Goal: Task Accomplishment & Management: Use online tool/utility

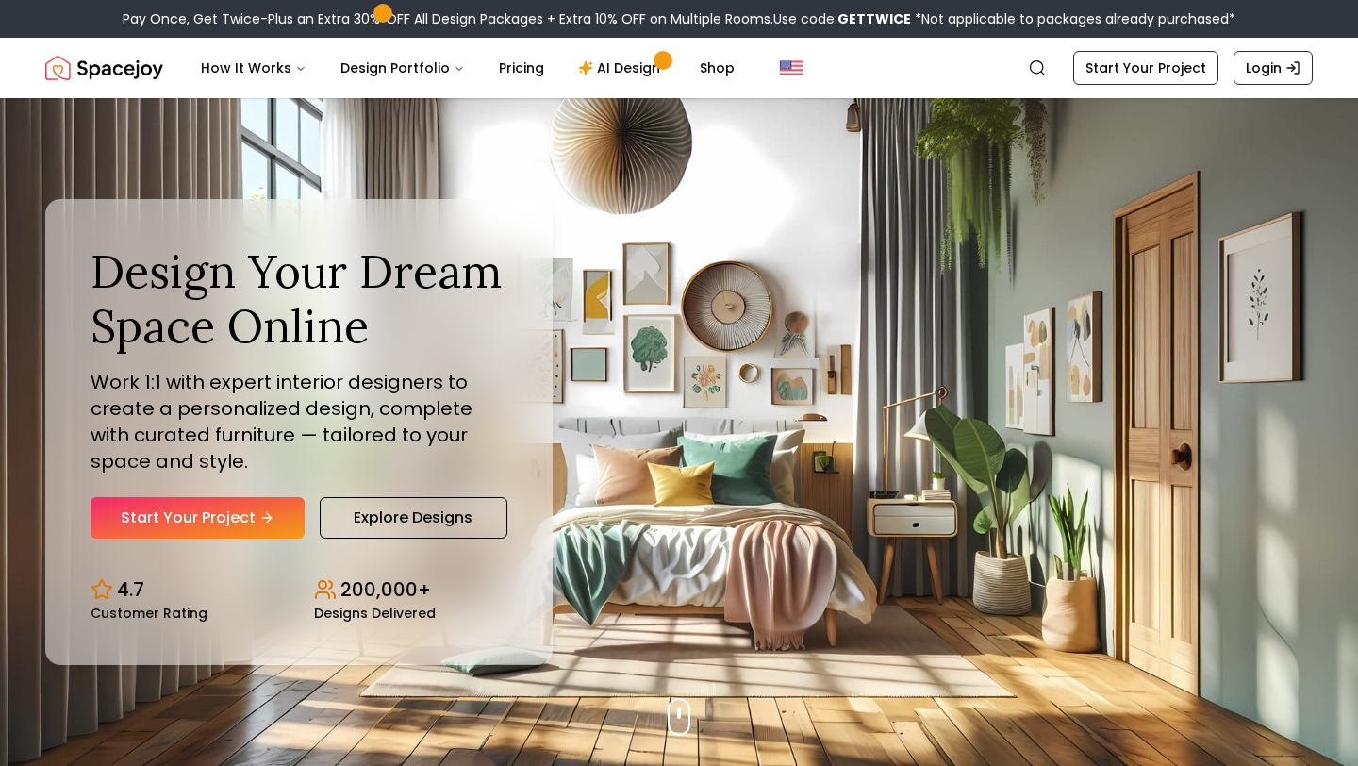
click at [214, 523] on link "Start Your Project" at bounding box center [198, 518] width 214 height 42
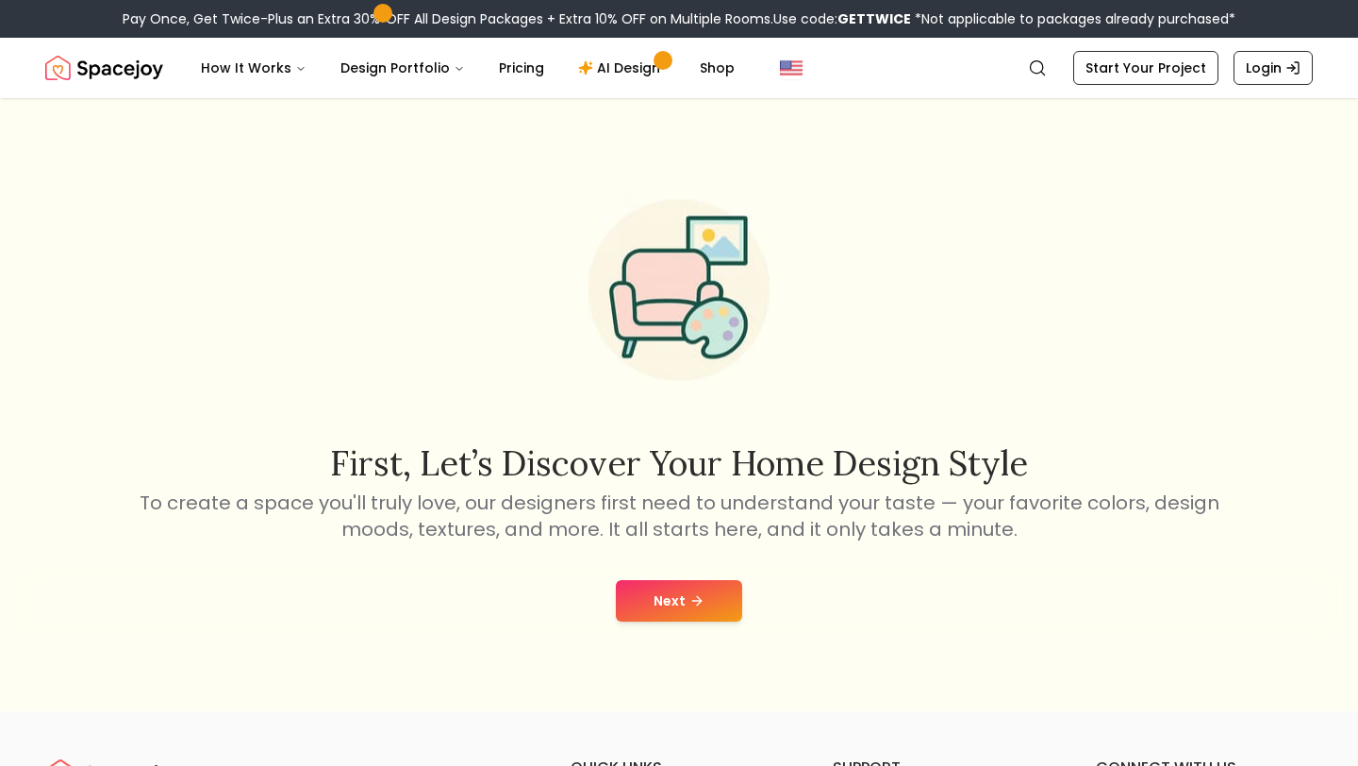
click at [654, 606] on button "Next" at bounding box center [679, 601] width 126 height 42
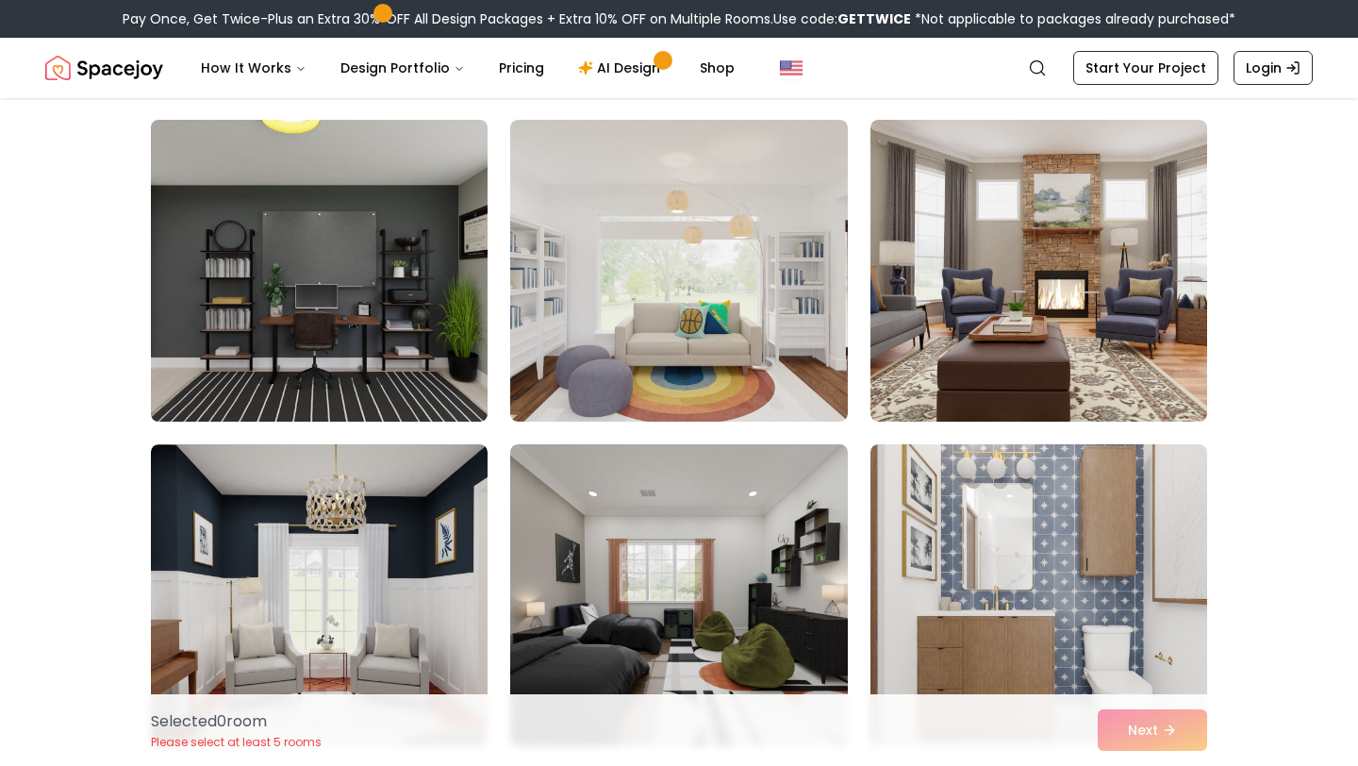
scroll to position [141, 0]
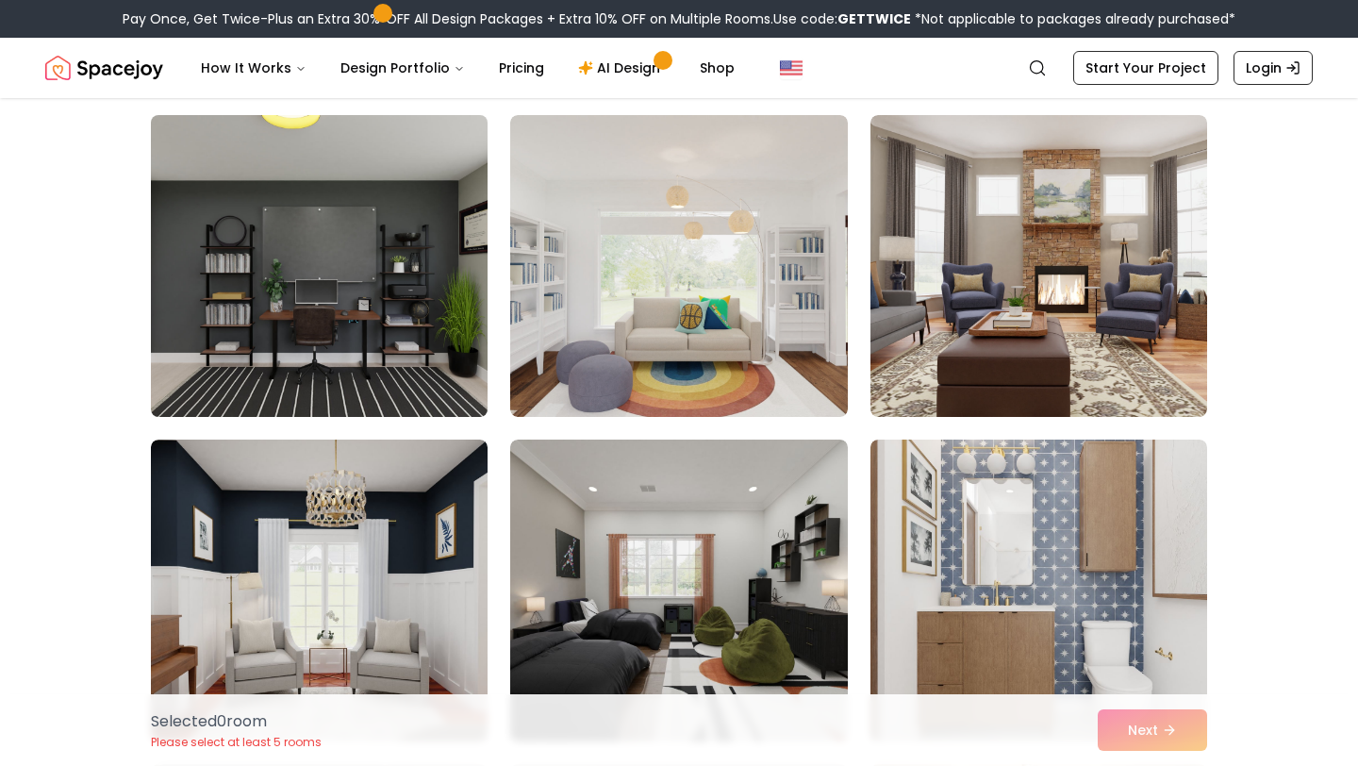
click at [386, 307] on img at bounding box center [319, 266] width 354 height 317
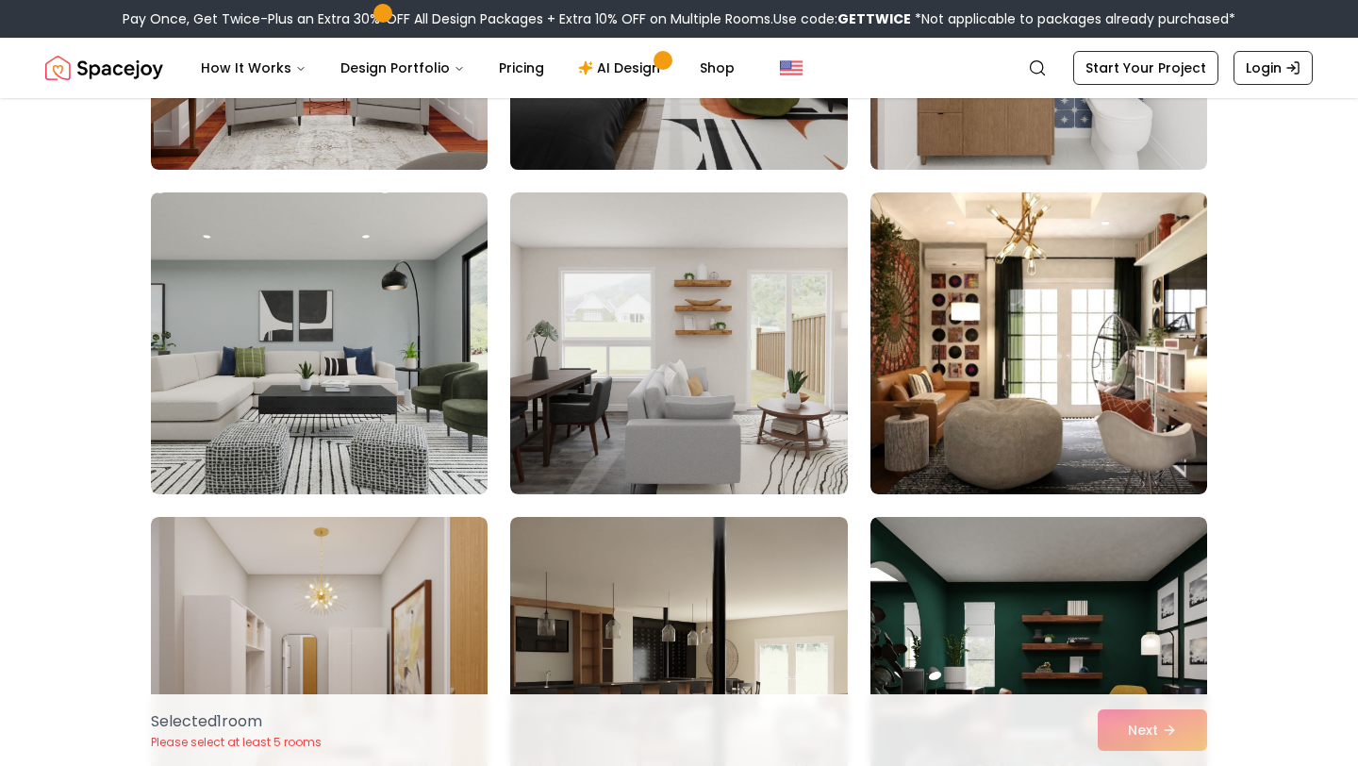
scroll to position [770, 0]
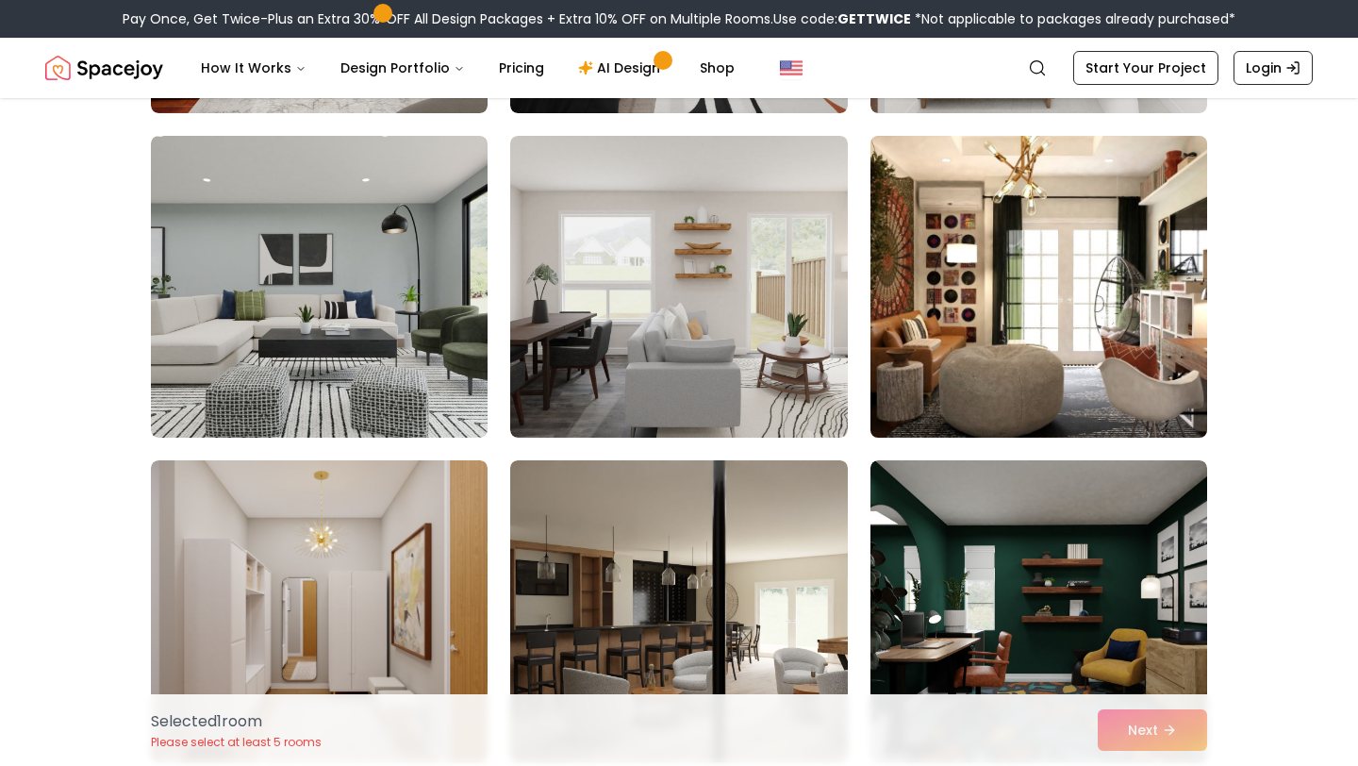
click at [1125, 204] on img at bounding box center [1039, 286] width 354 height 317
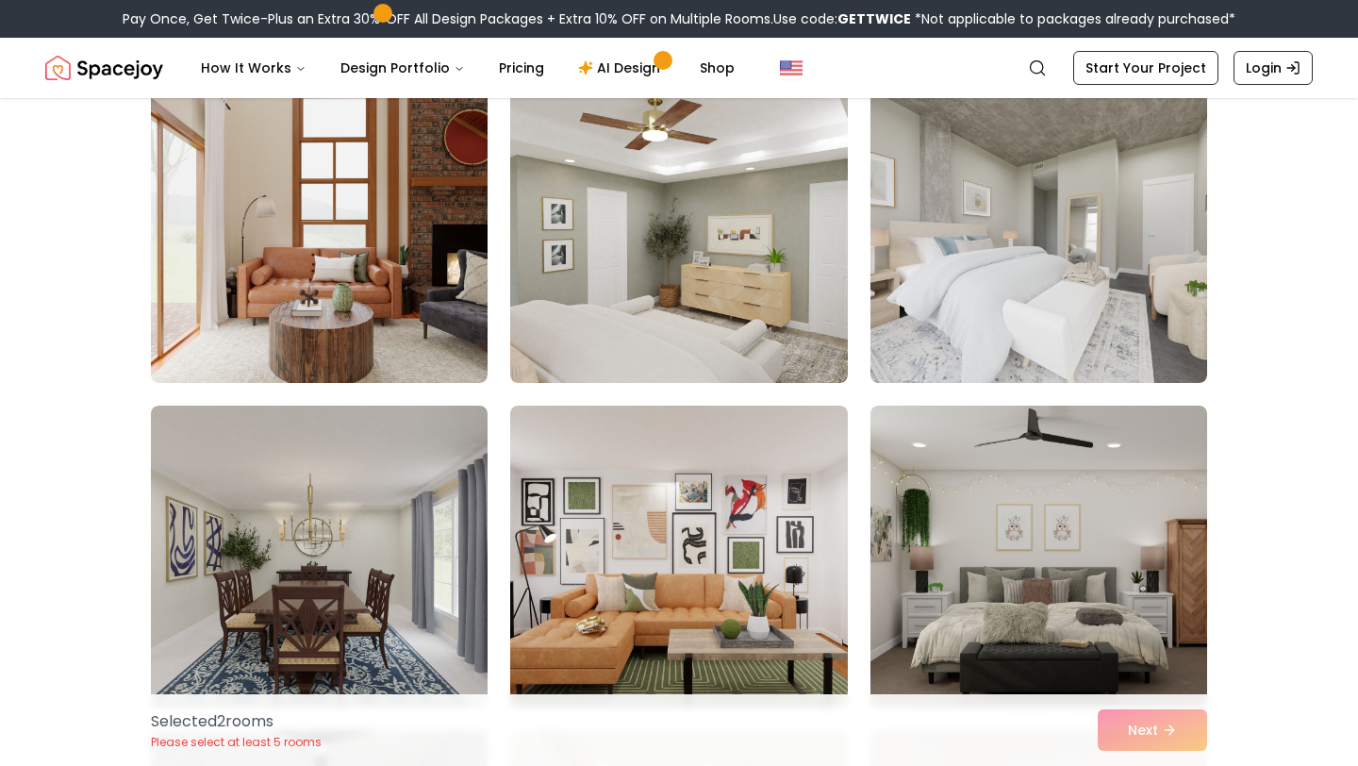
scroll to position [2451, 0]
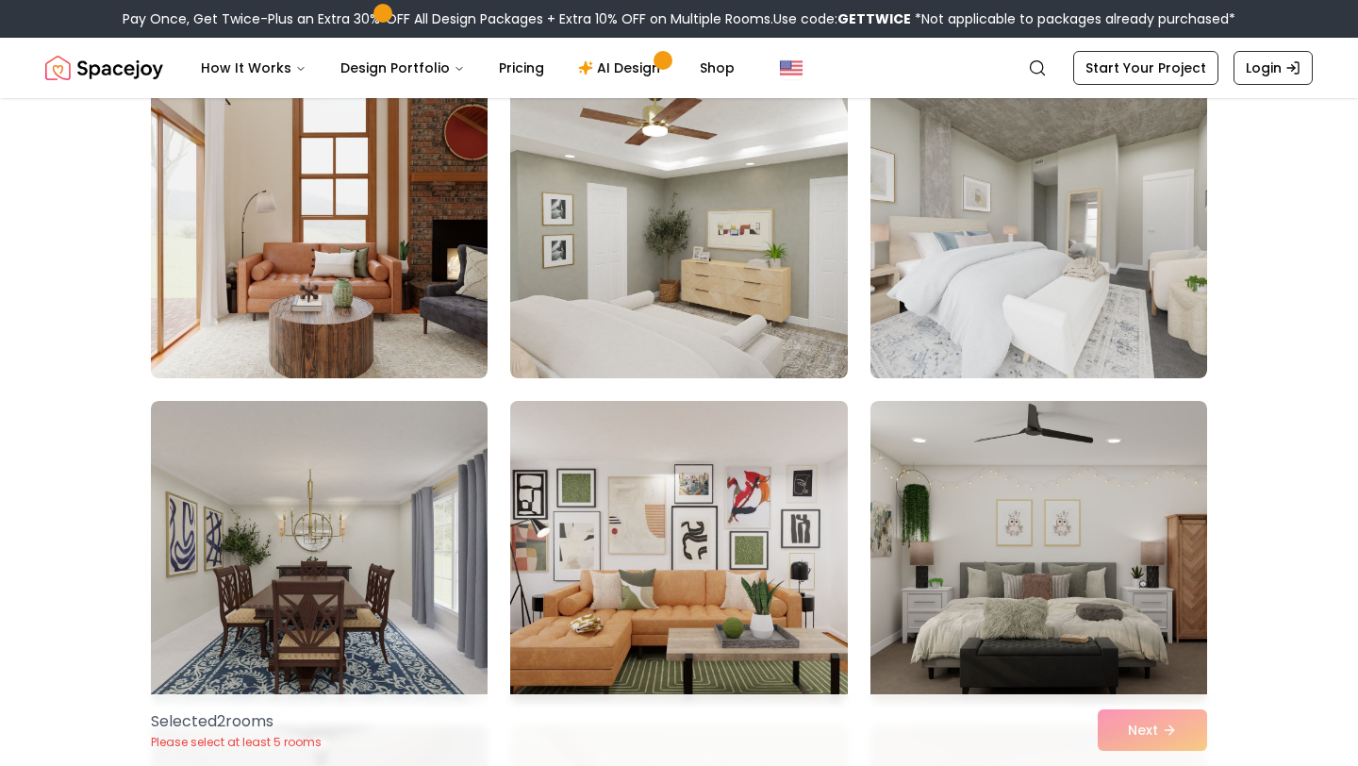
click at [704, 531] on img at bounding box center [679, 551] width 354 height 317
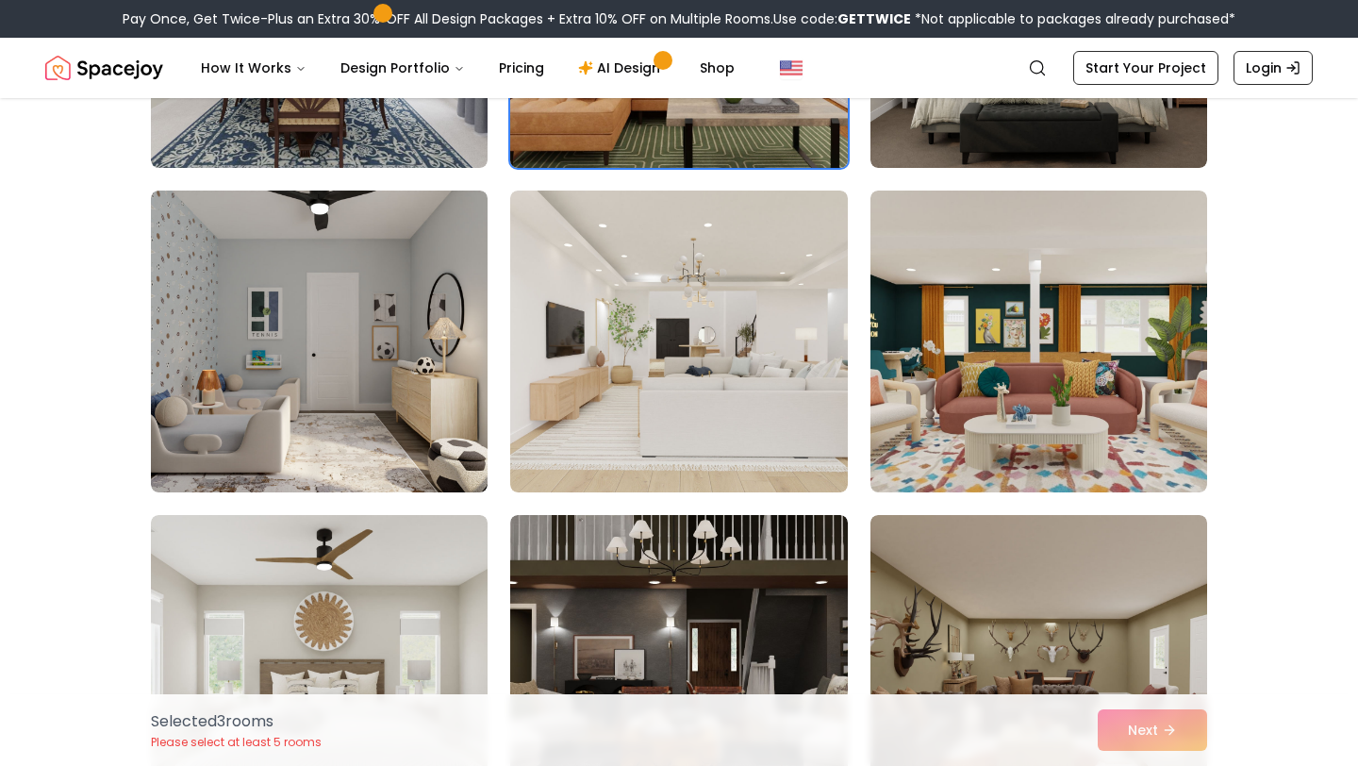
scroll to position [2989, 0]
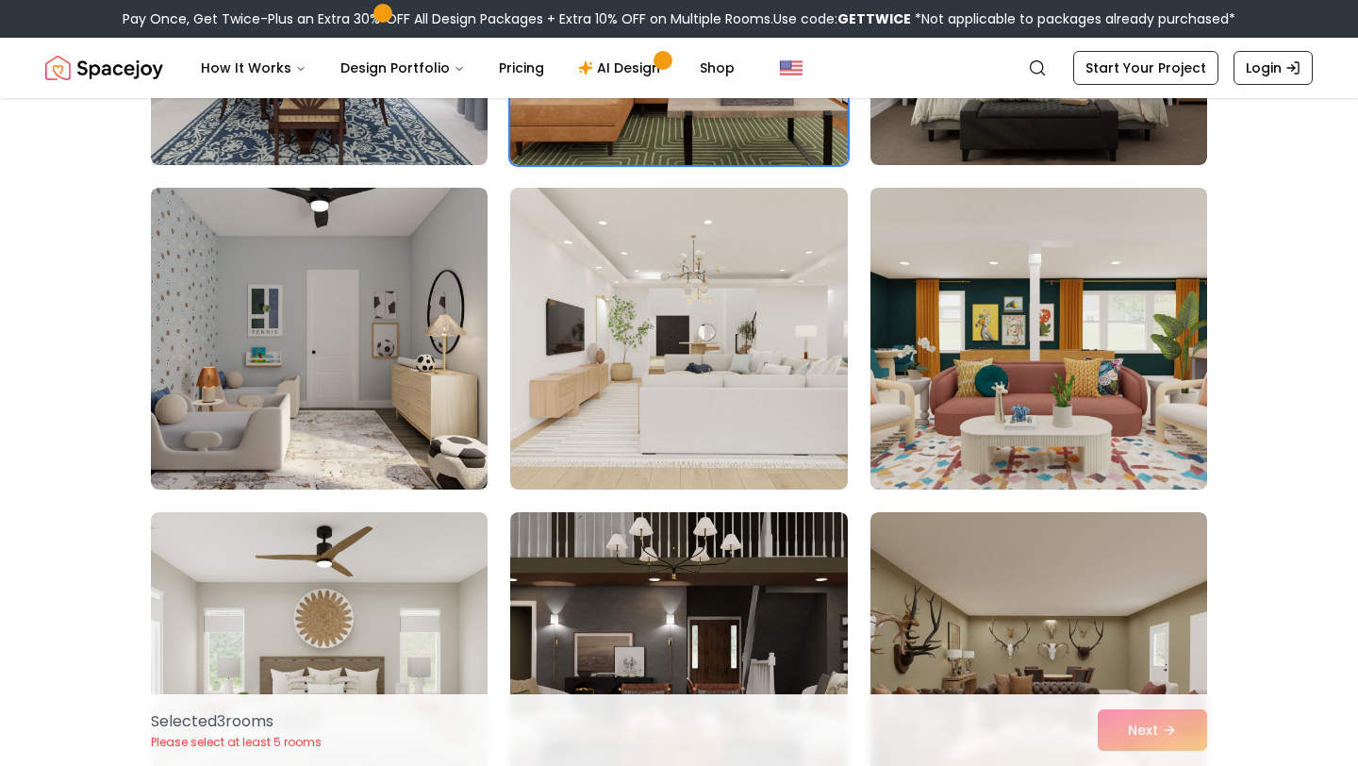
click at [987, 357] on img at bounding box center [1039, 338] width 354 height 317
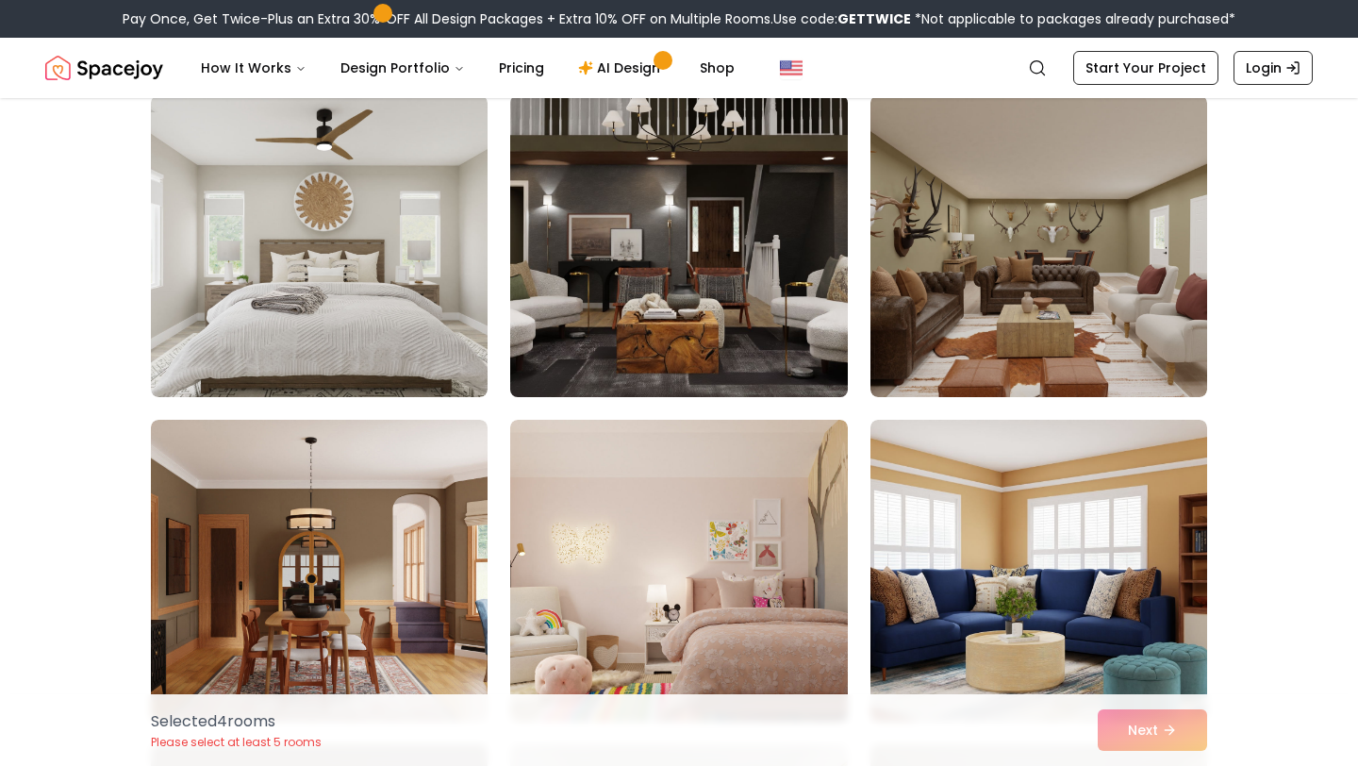
scroll to position [3423, 0]
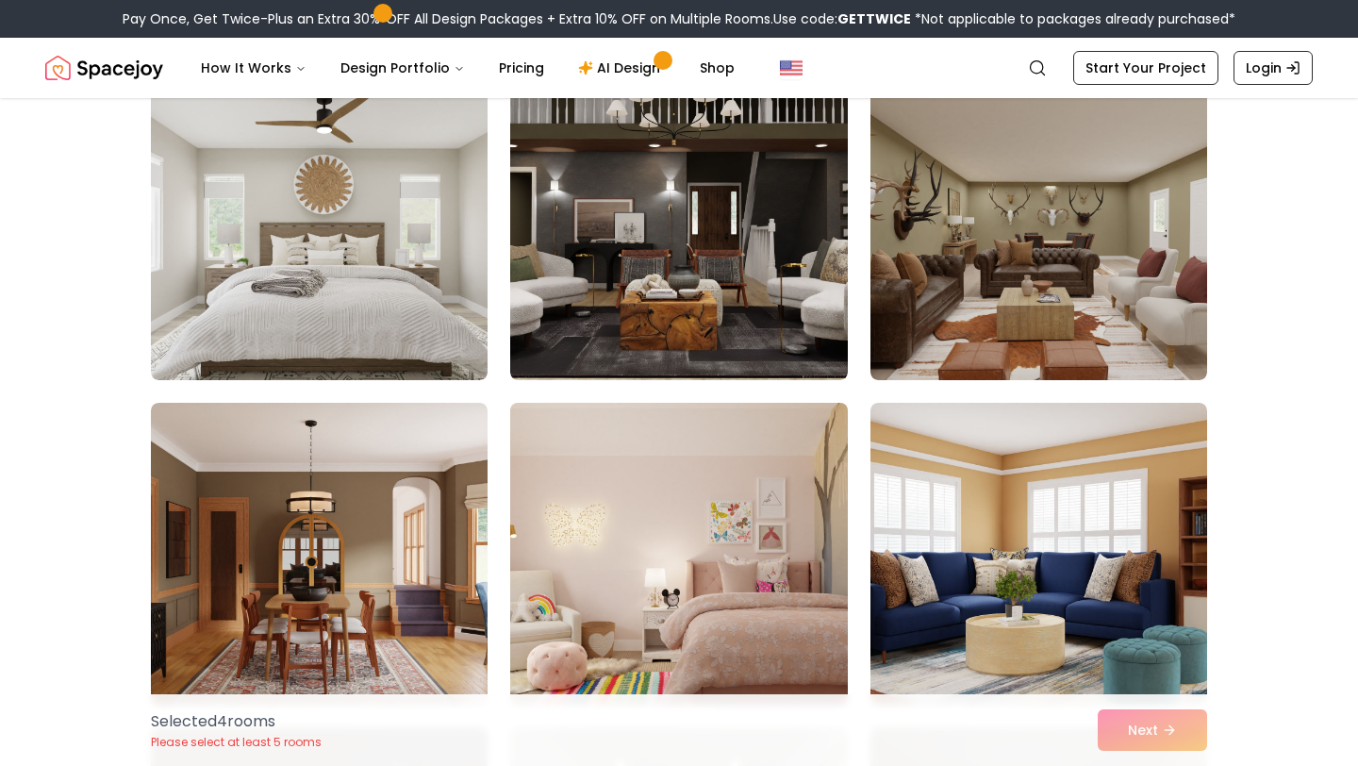
click at [743, 470] on img at bounding box center [679, 553] width 354 height 317
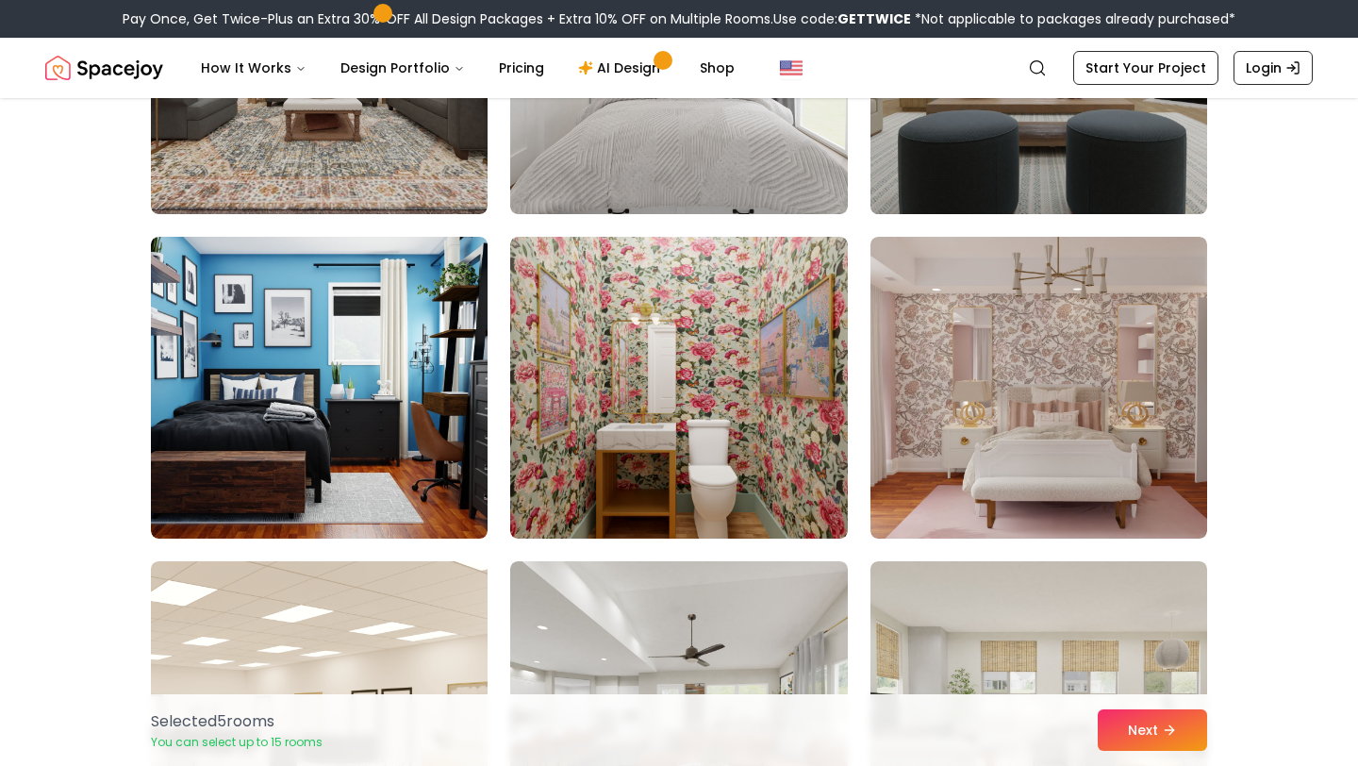
scroll to position [4244, 0]
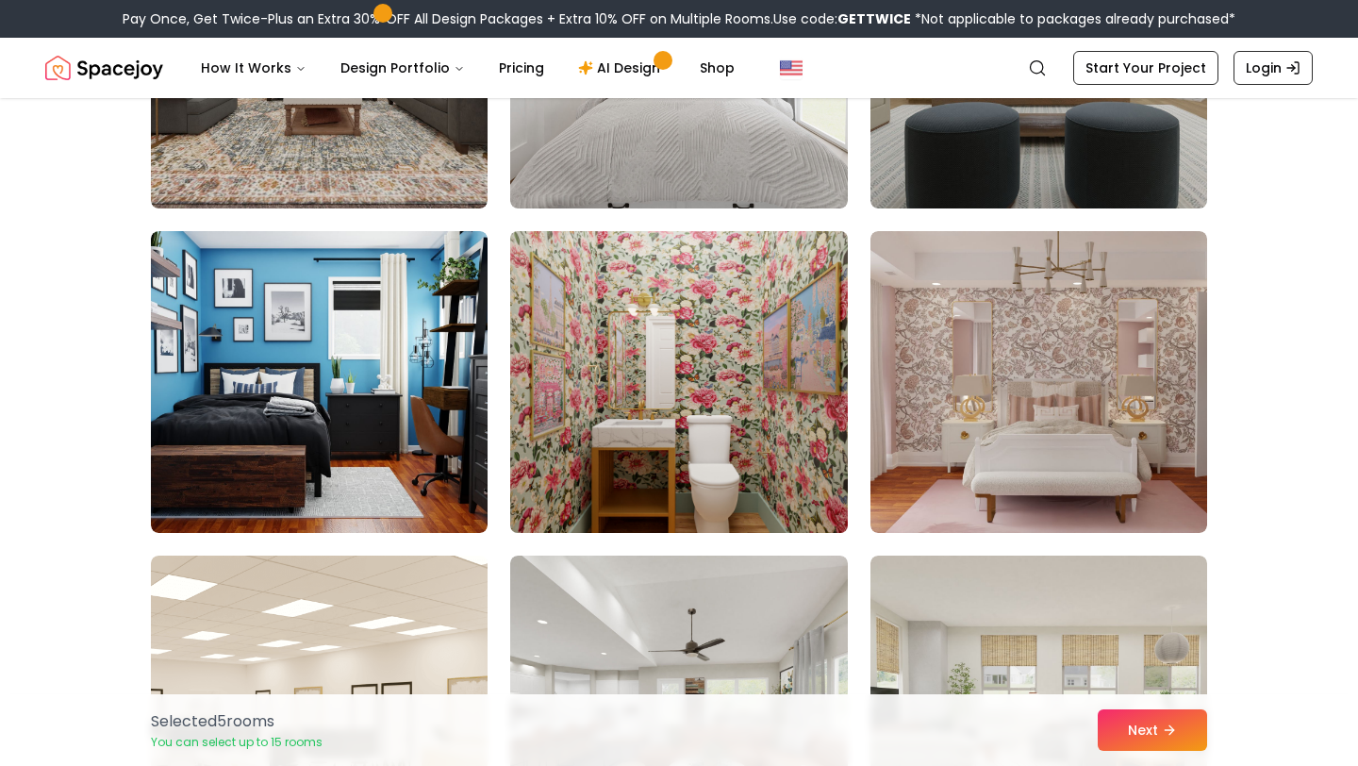
click at [787, 459] on img at bounding box center [679, 382] width 354 height 317
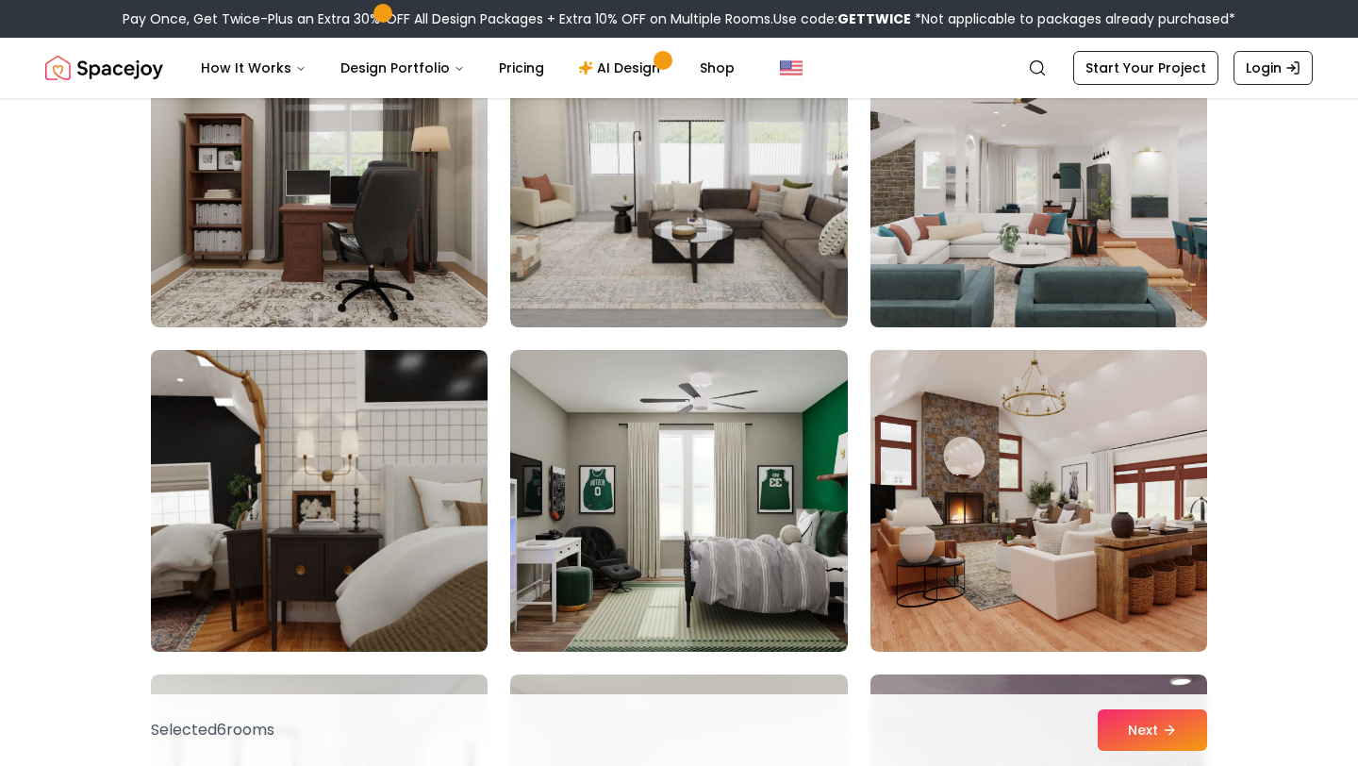
scroll to position [5425, 0]
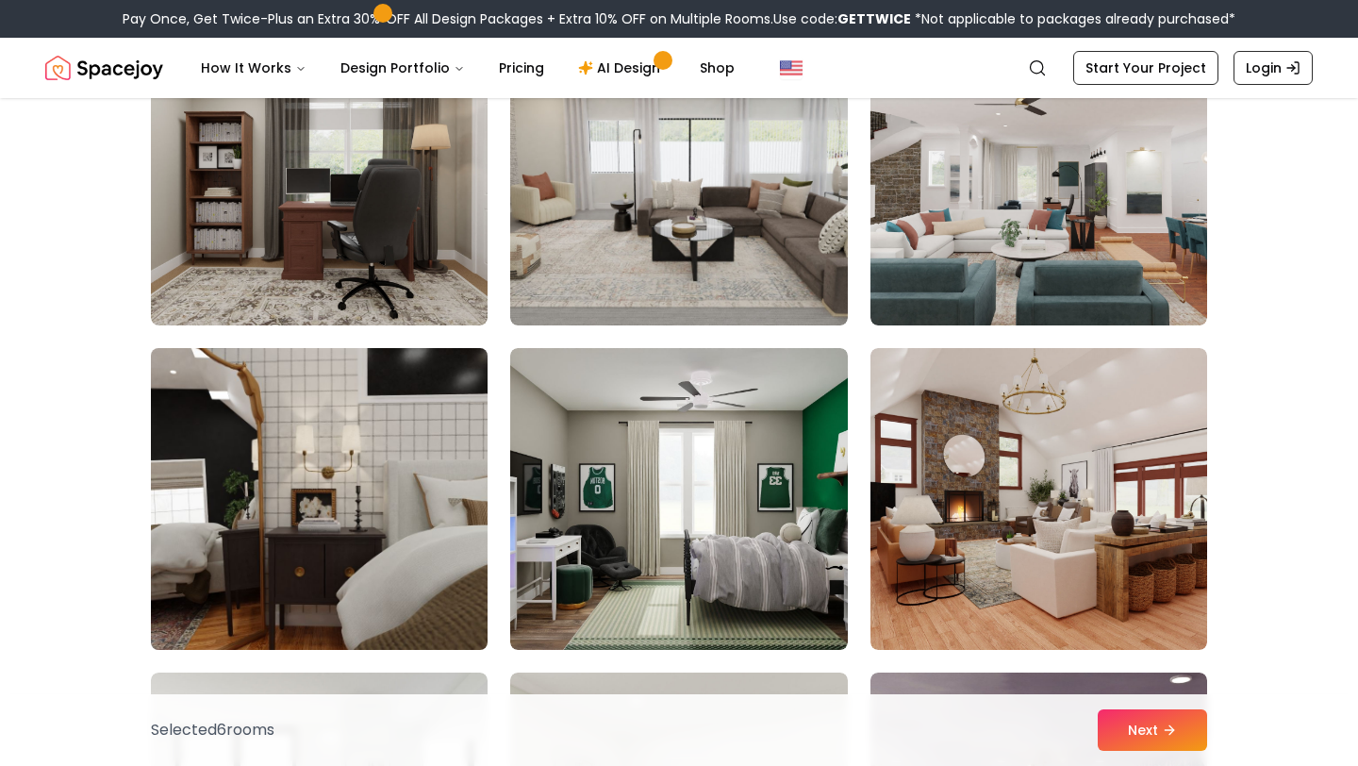
click at [449, 586] on img at bounding box center [319, 499] width 354 height 317
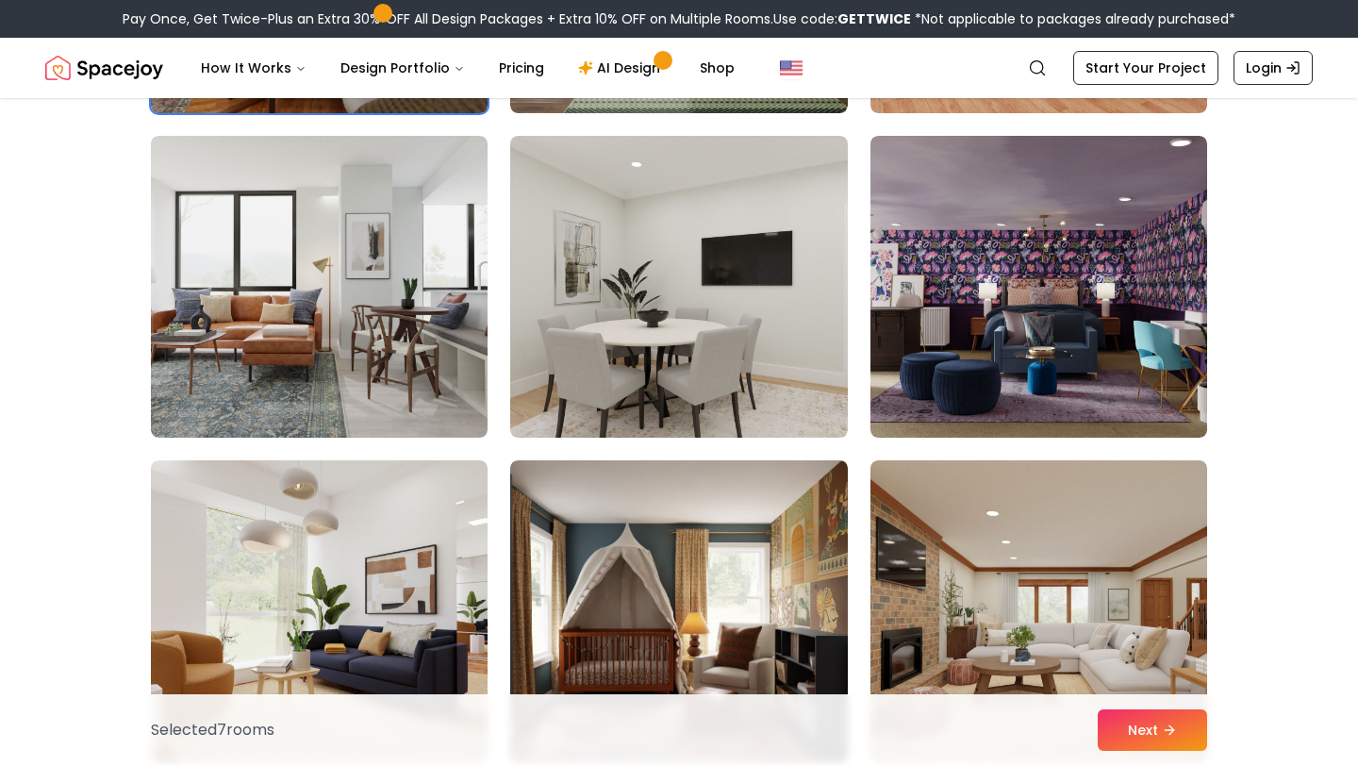
scroll to position [5980, 0]
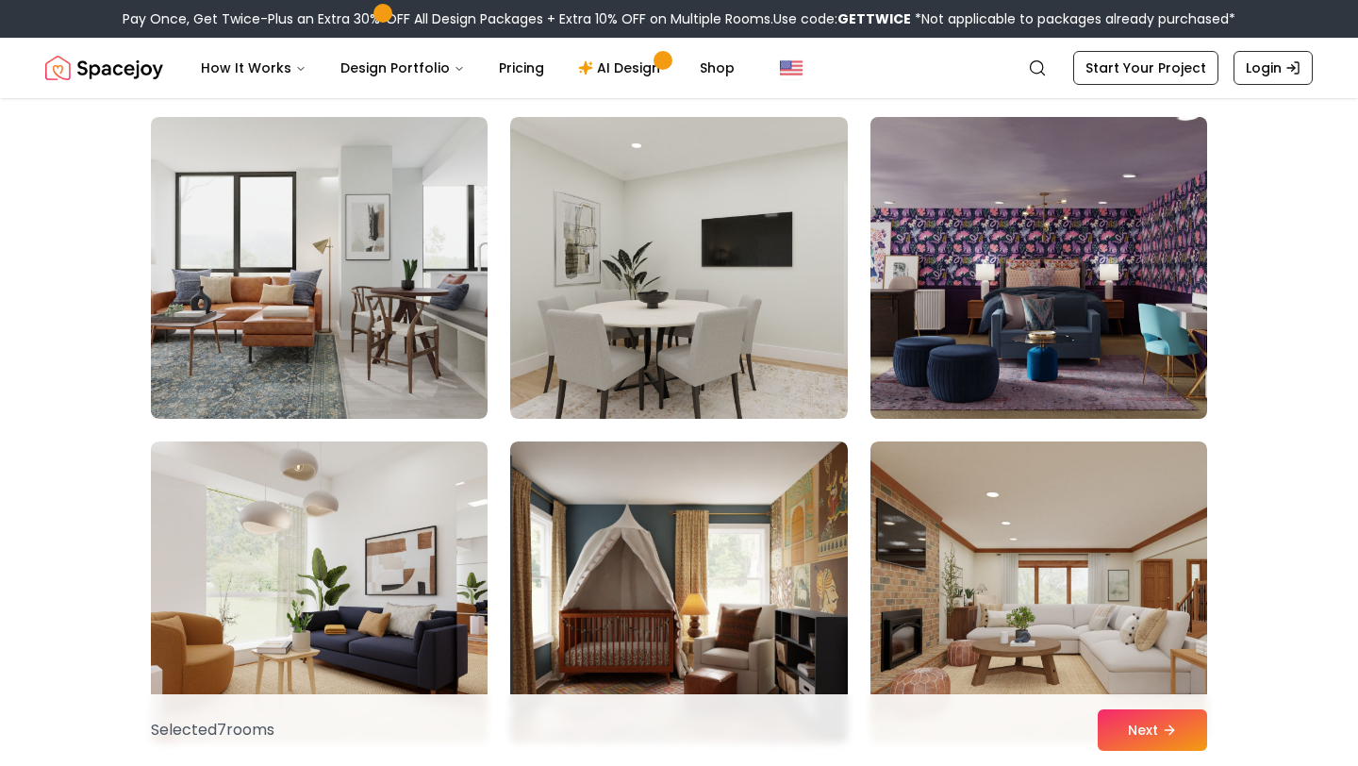
click at [988, 258] on img at bounding box center [1039, 267] width 354 height 317
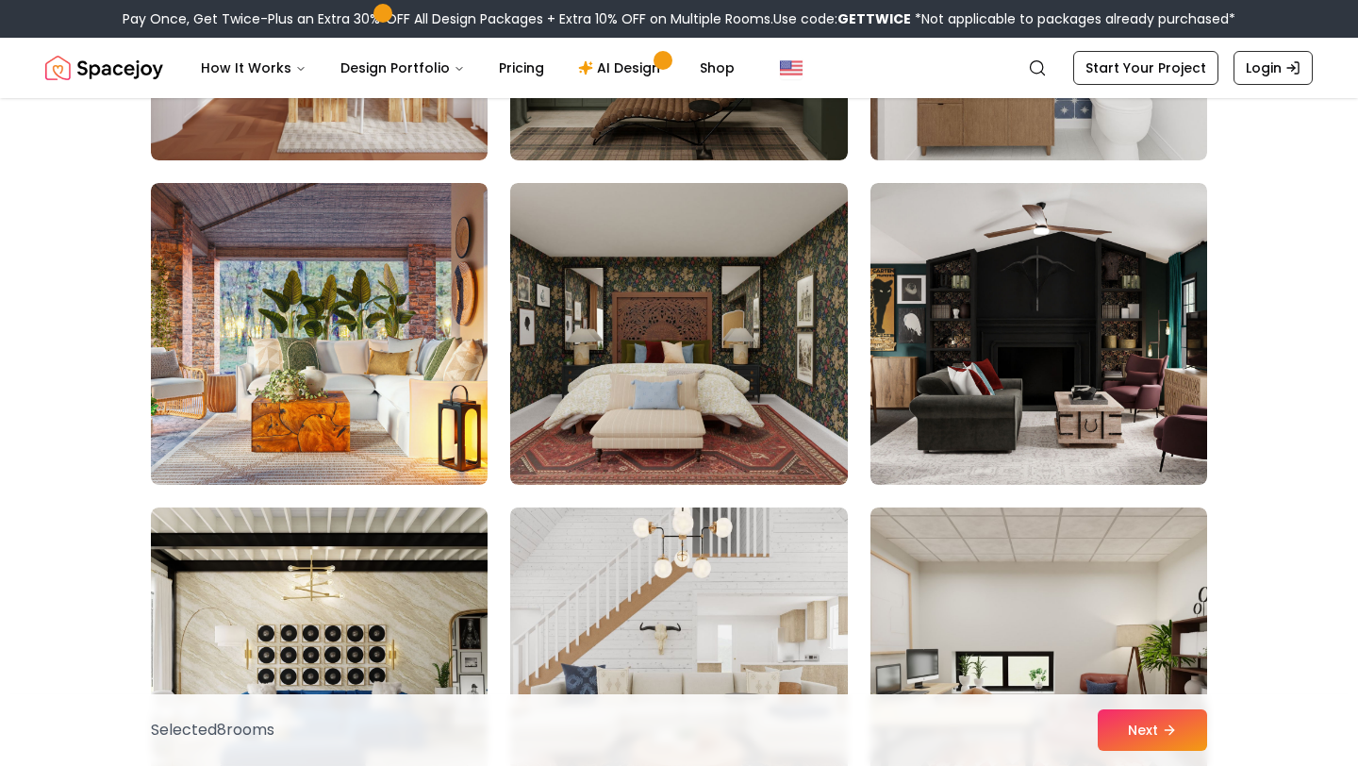
scroll to position [10130, 0]
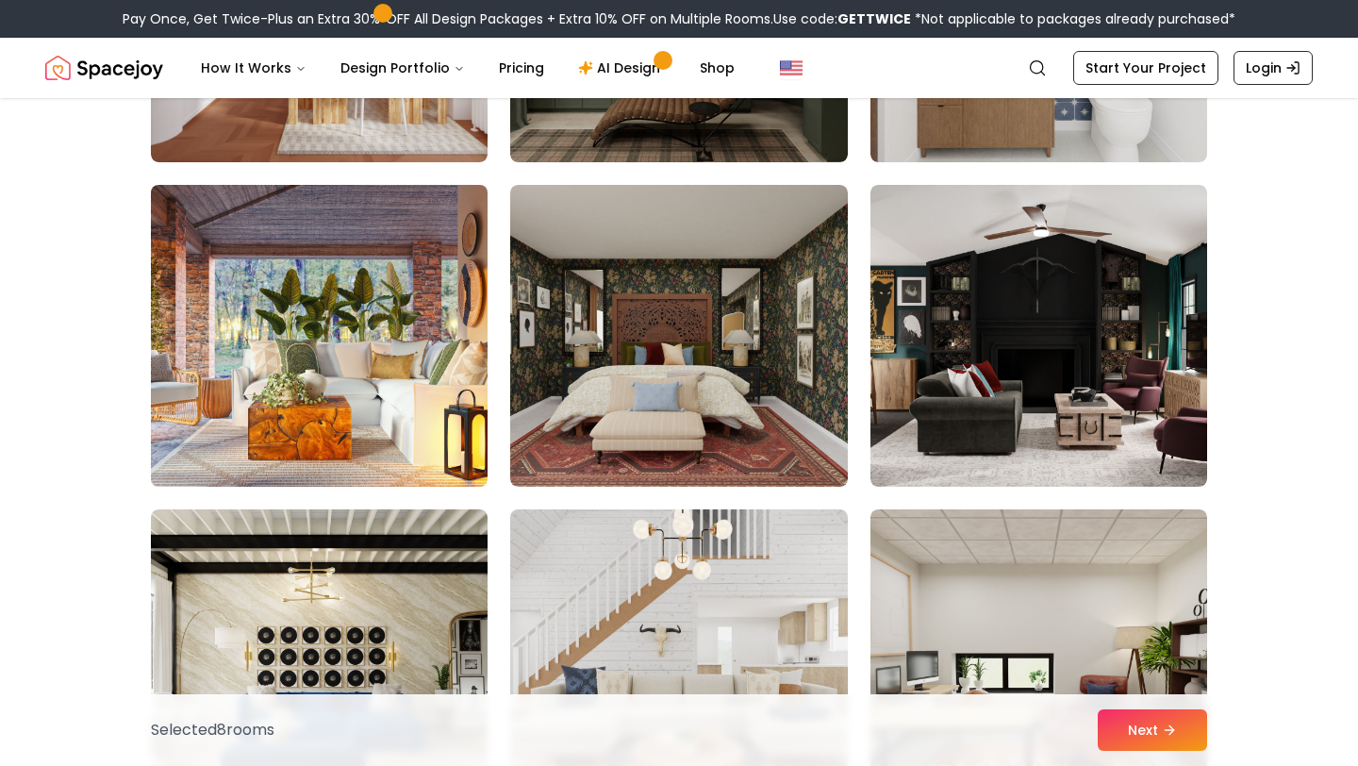
click at [473, 400] on img at bounding box center [319, 335] width 354 height 317
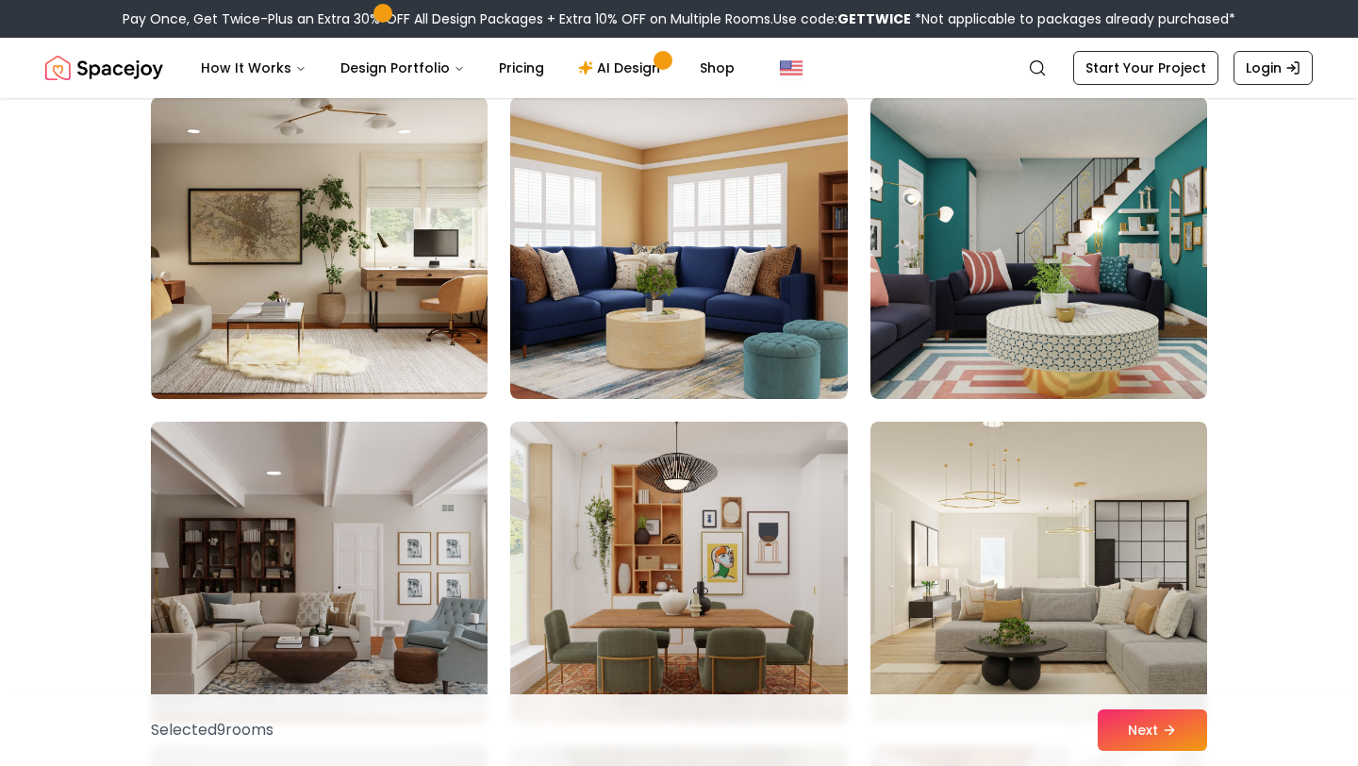
scroll to position [8556, 0]
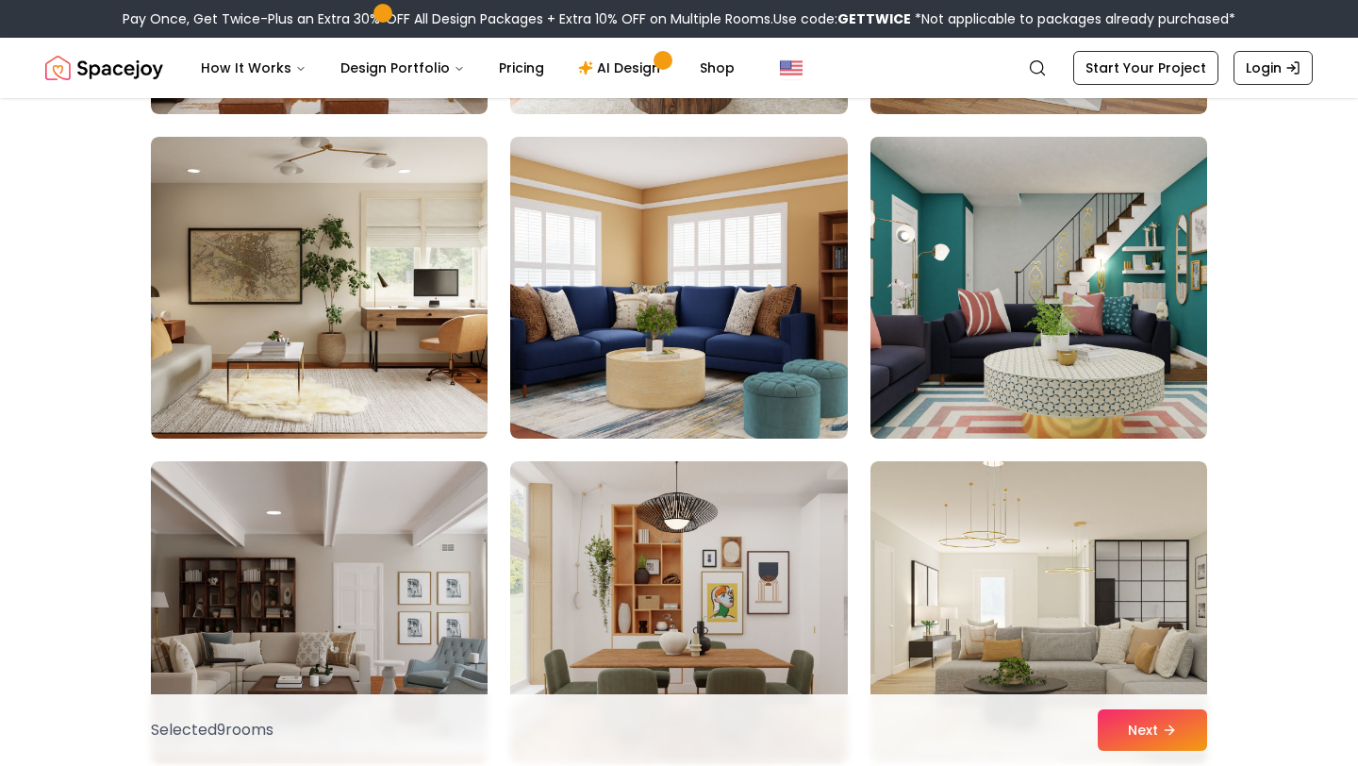
click at [948, 276] on img at bounding box center [1039, 287] width 354 height 317
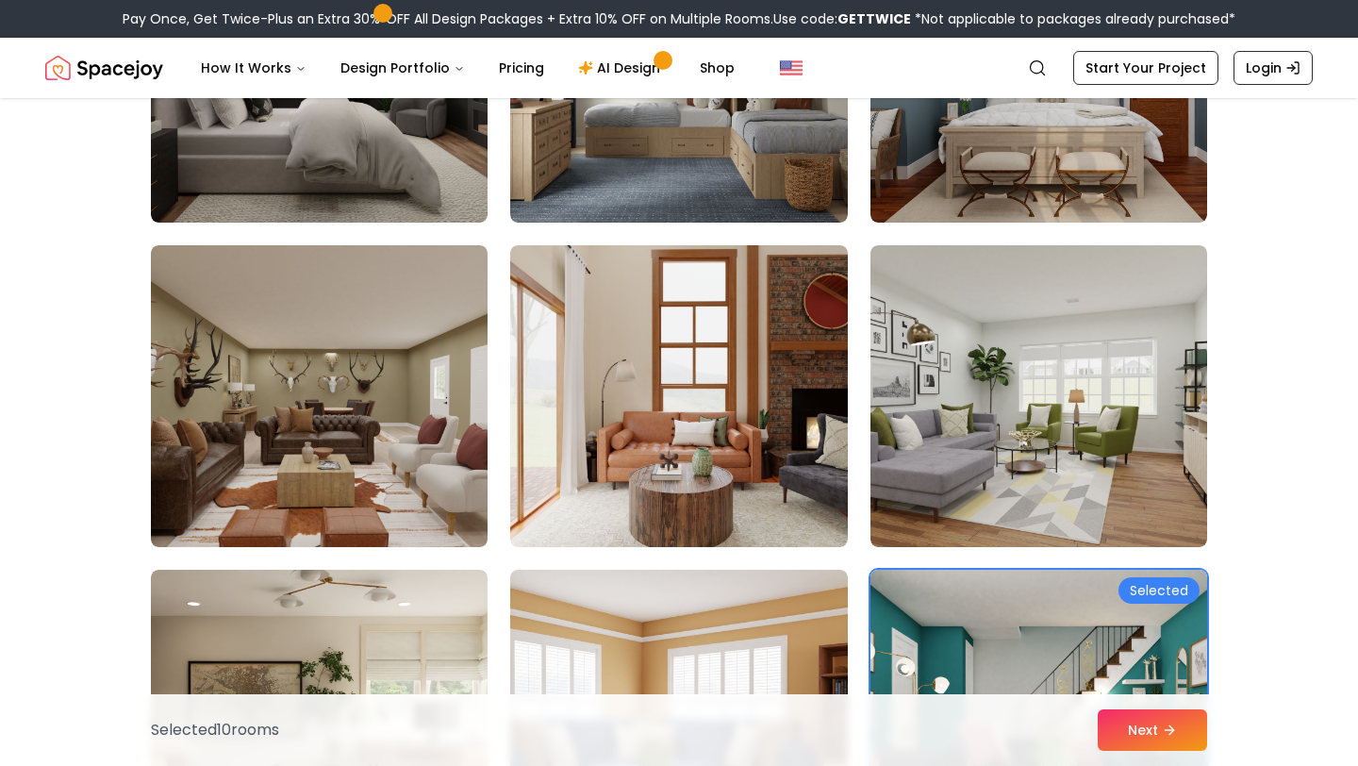
scroll to position [8192, 0]
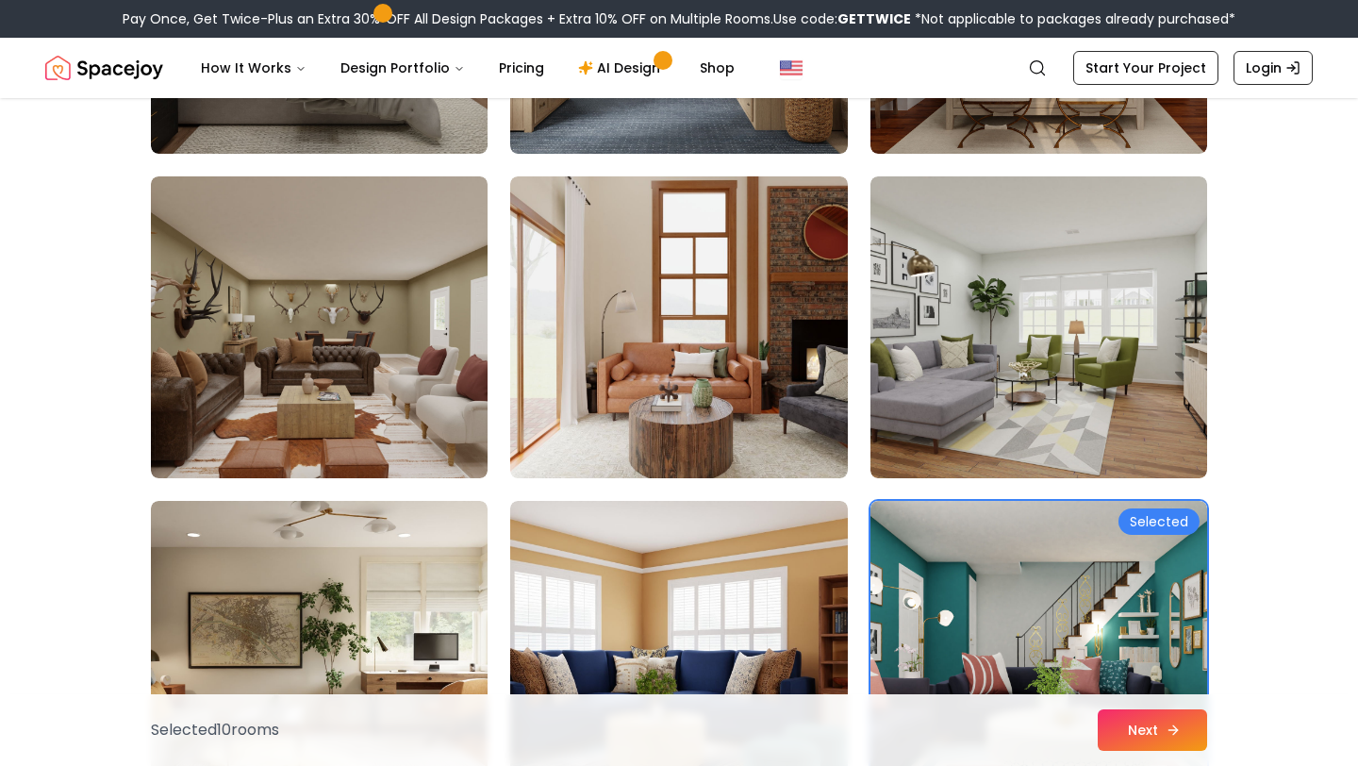
click at [1140, 738] on button "Next" at bounding box center [1152, 730] width 109 height 42
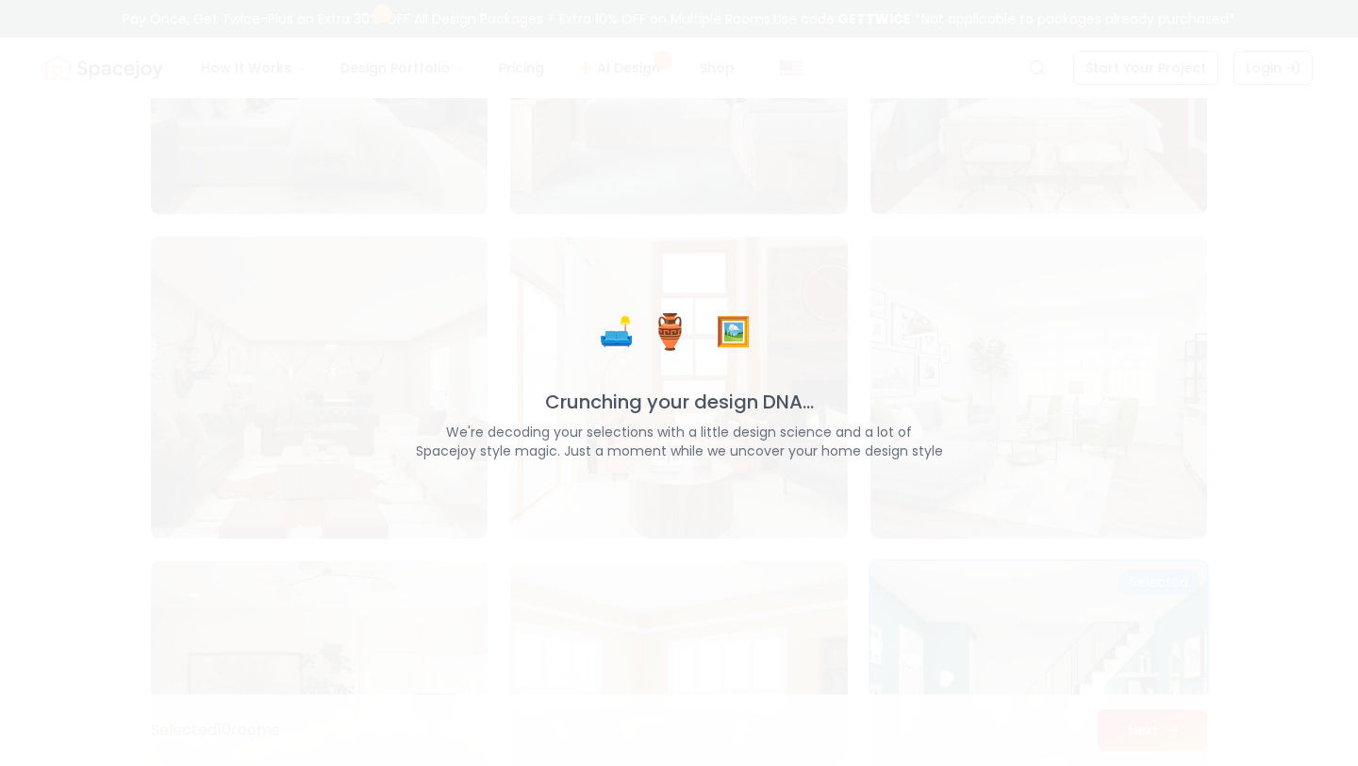
scroll to position [8252, 0]
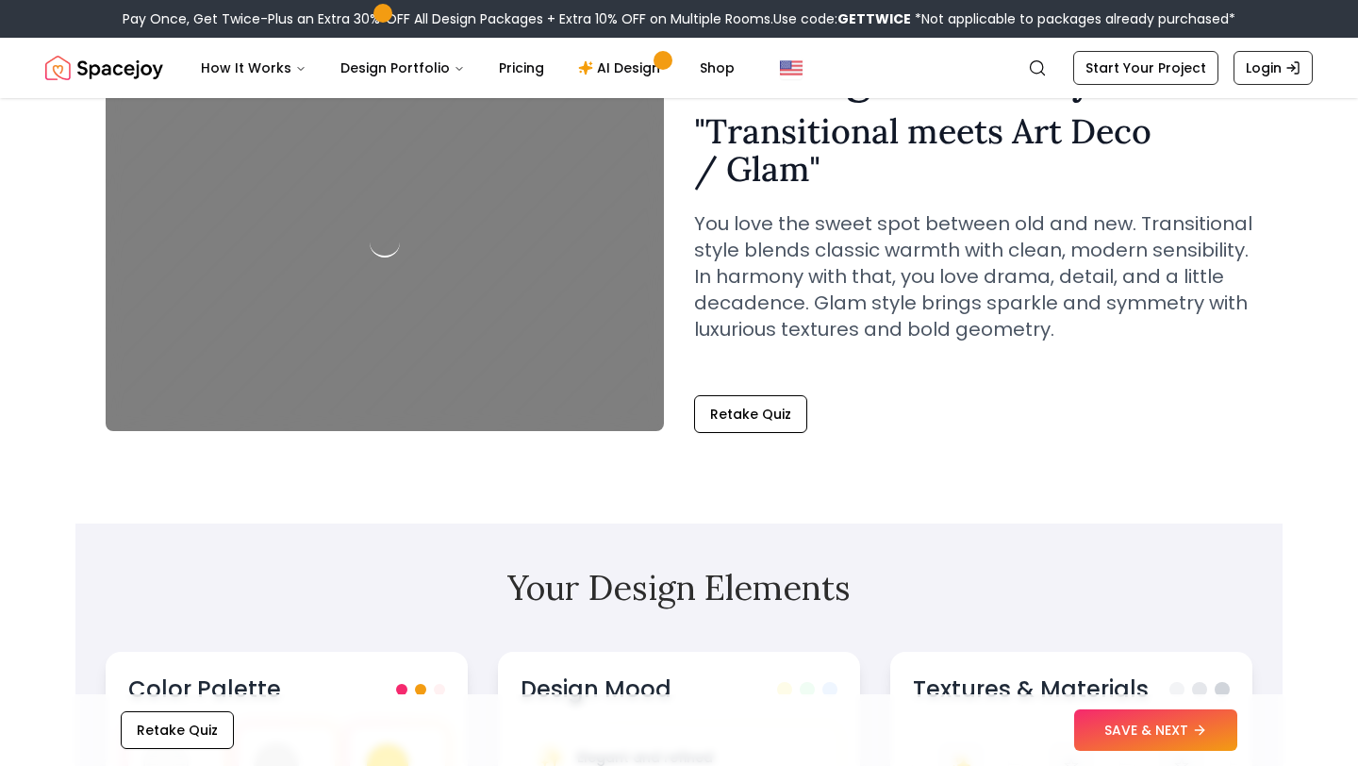
scroll to position [134, 0]
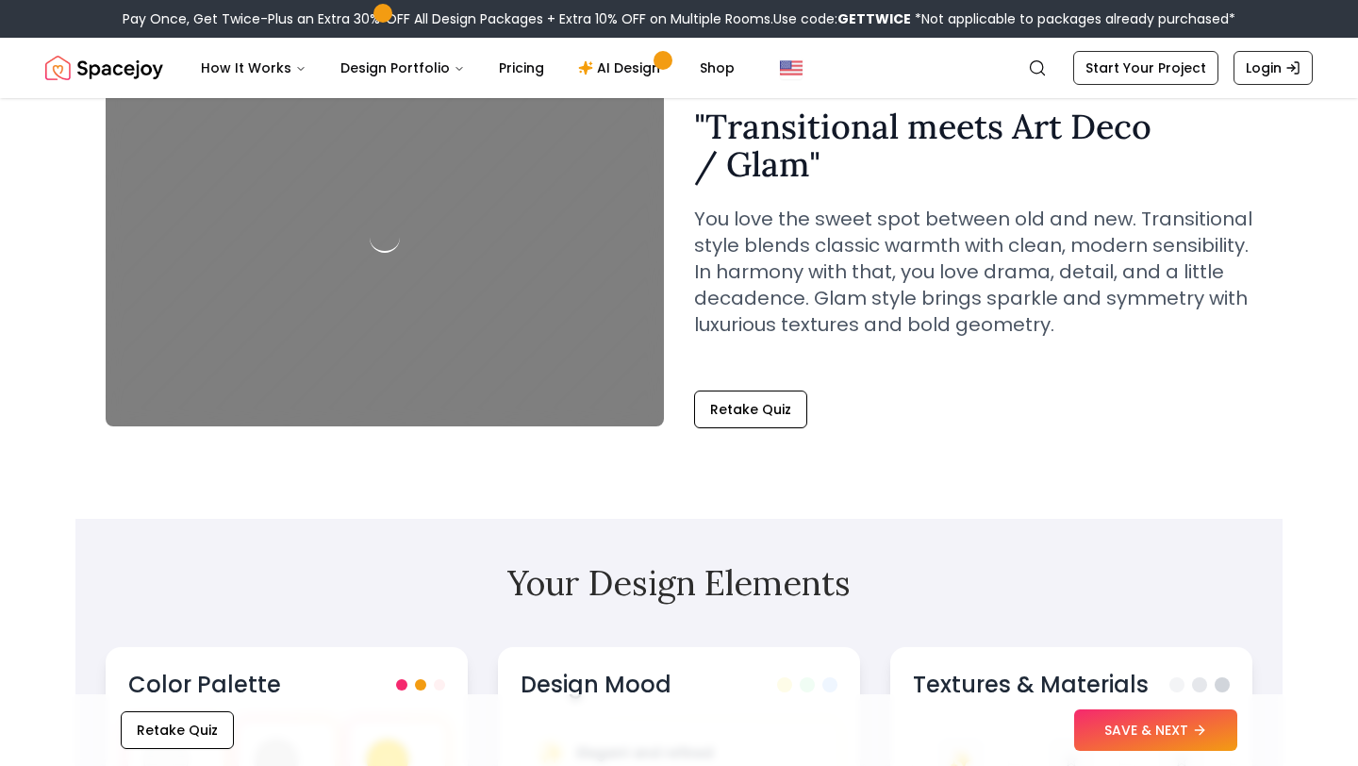
click at [514, 256] on div at bounding box center [385, 237] width 558 height 377
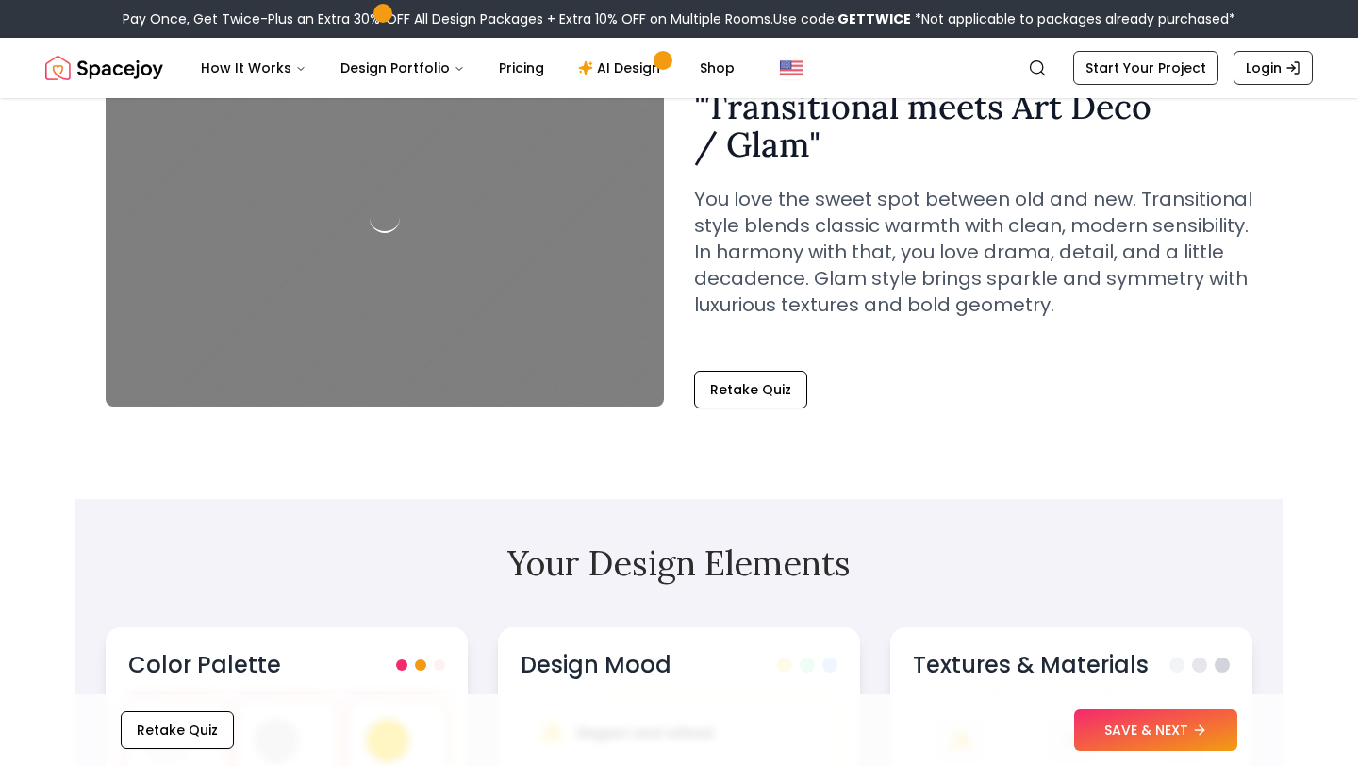
scroll to position [0, 0]
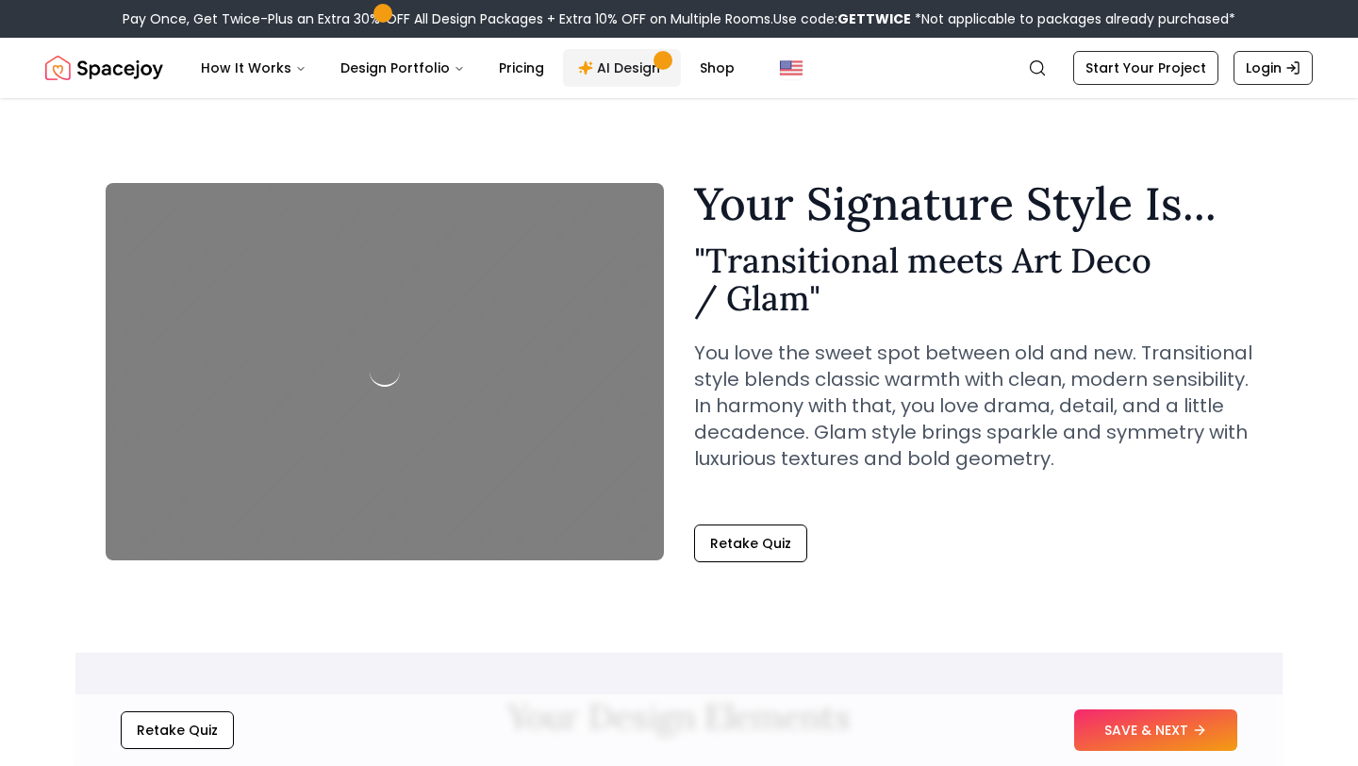
click at [598, 74] on link "AI Design" at bounding box center [622, 68] width 118 height 38
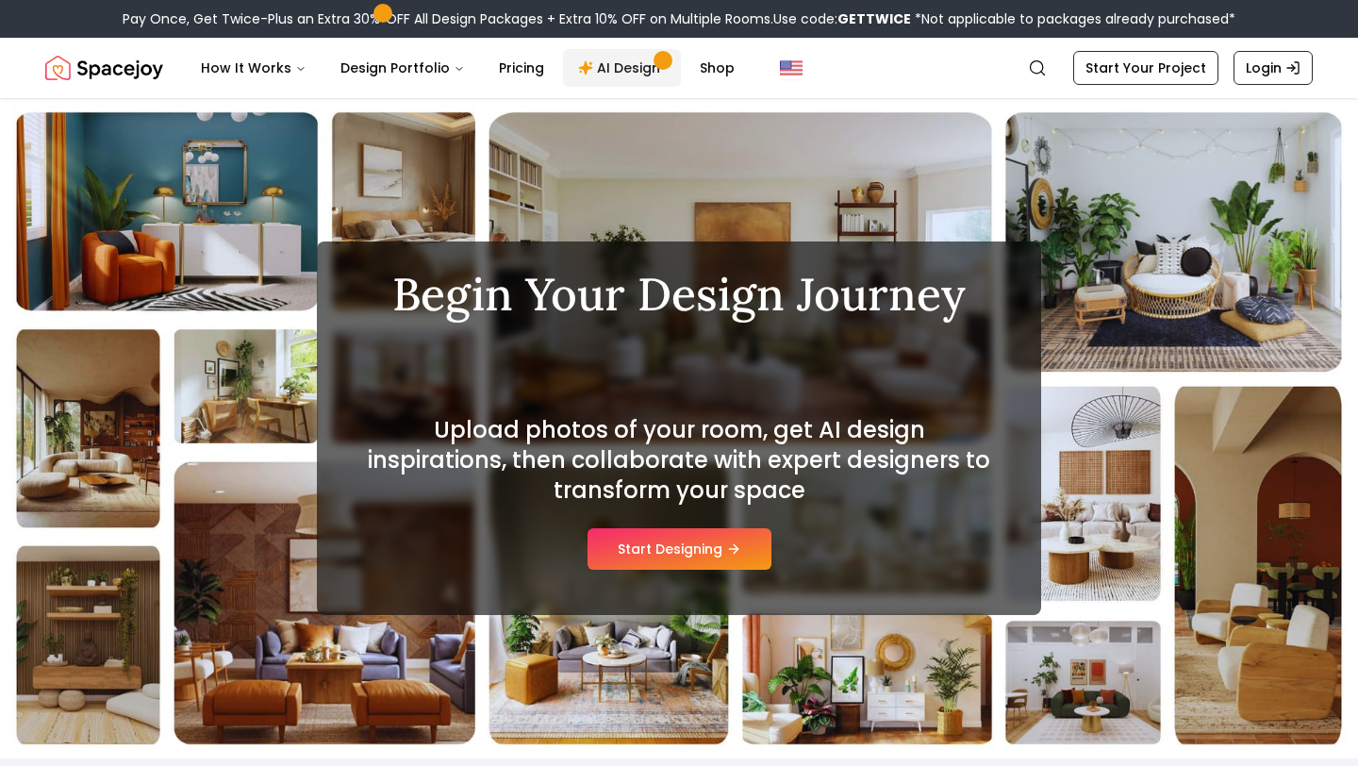
click at [627, 68] on link "AI Design" at bounding box center [622, 68] width 118 height 38
click at [622, 542] on button "Start Designing" at bounding box center [680, 549] width 184 height 42
